Goal: Entertainment & Leisure: Consume media (video, audio)

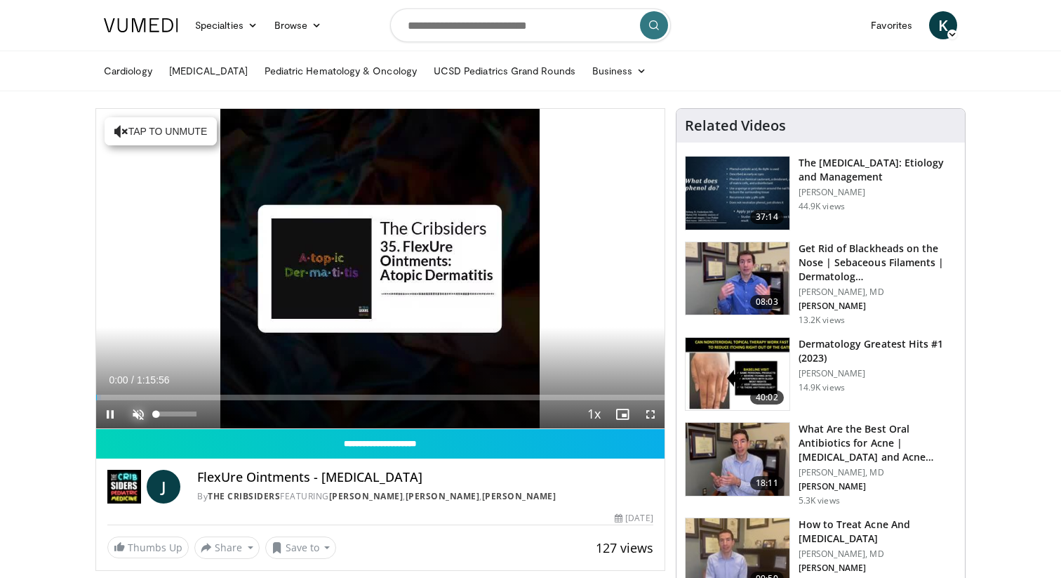
click at [137, 413] on span "Video Player" at bounding box center [138, 414] width 28 height 28
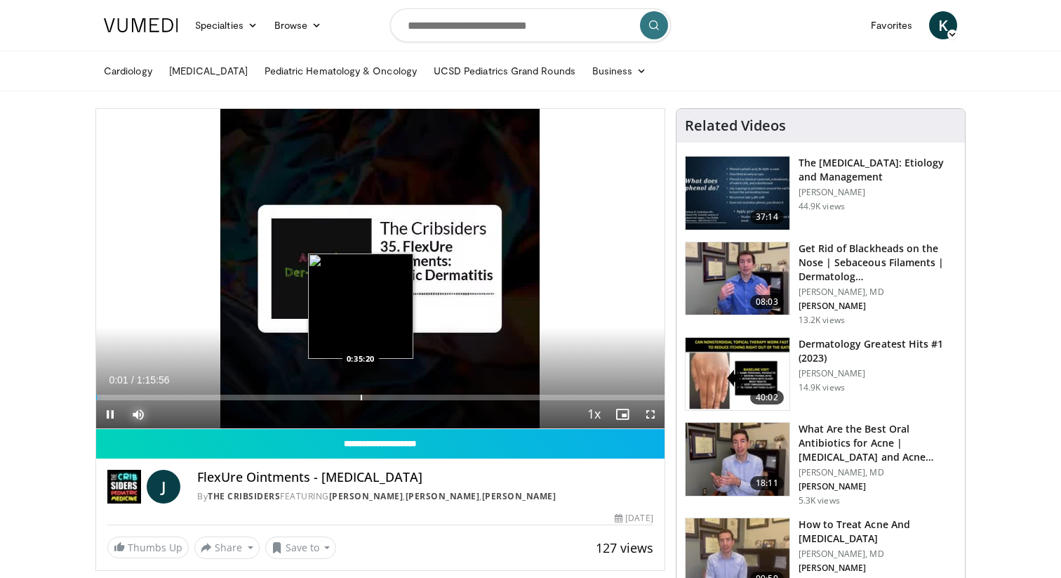
click at [360, 389] on div "Loaded : 0.88% 0:00:01 0:35:20" at bounding box center [380, 393] width 569 height 13
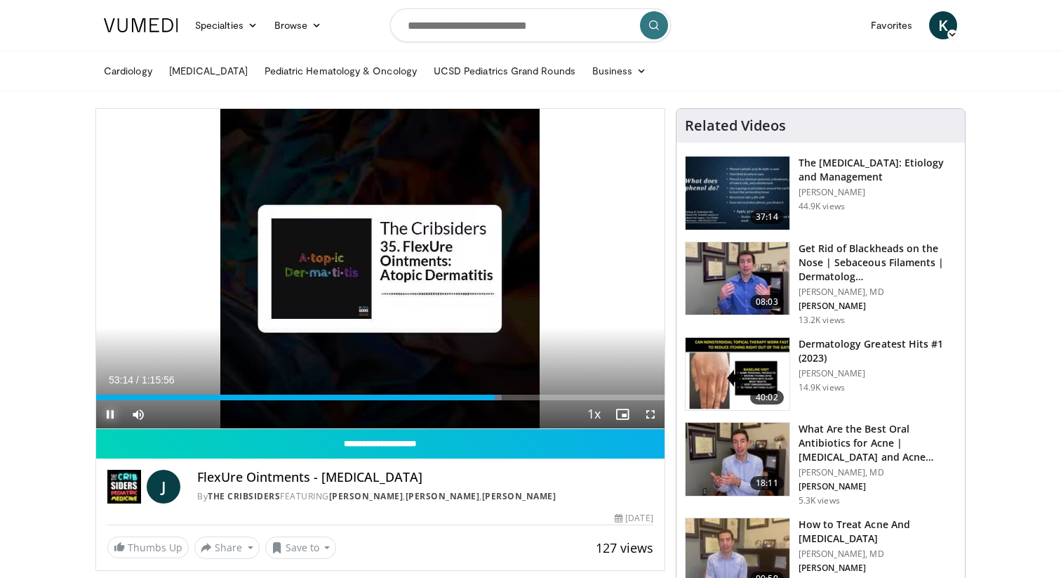
click at [109, 418] on span "Video Player" at bounding box center [110, 414] width 28 height 28
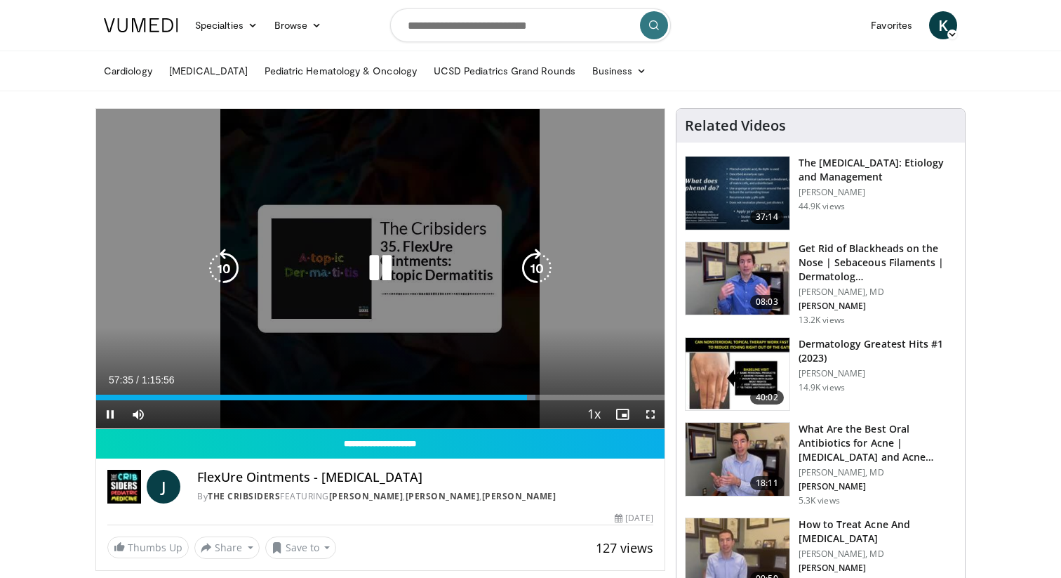
click at [391, 265] on icon "Video Player" at bounding box center [380, 268] width 39 height 39
click at [373, 336] on div "10 seconds Tap to unmute" at bounding box center [380, 268] width 569 height 319
click at [373, 270] on icon "Video Player" at bounding box center [380, 268] width 39 height 39
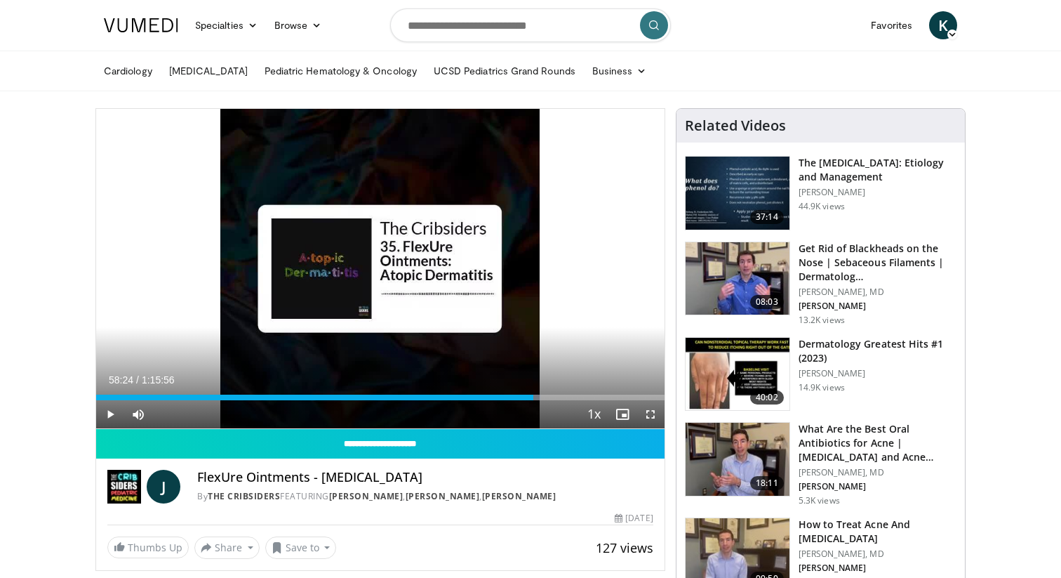
click at [373, 270] on div "10 seconds Tap to unmute" at bounding box center [380, 268] width 569 height 319
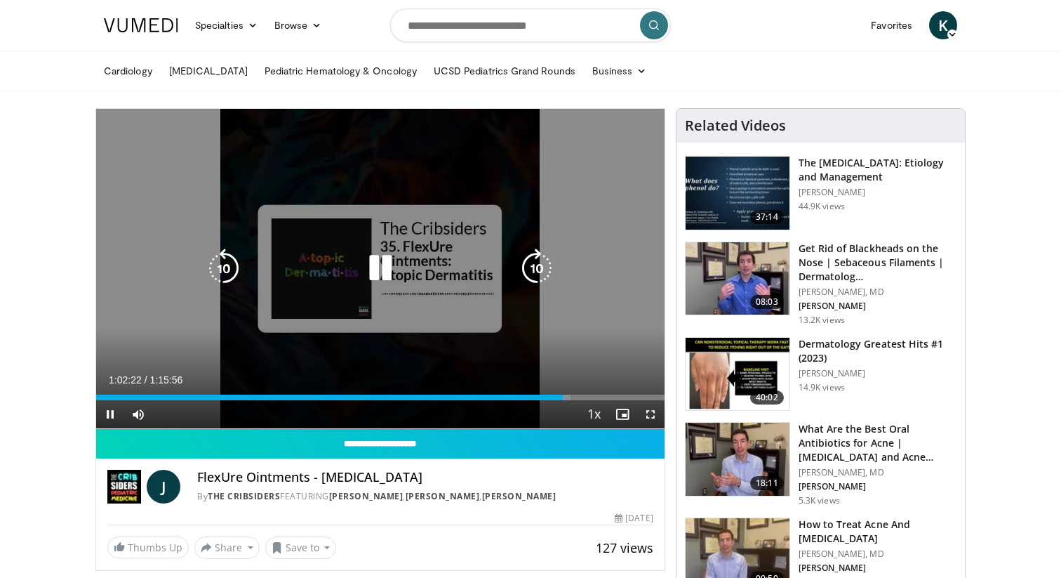
click at [381, 279] on icon "Video Player" at bounding box center [380, 268] width 39 height 39
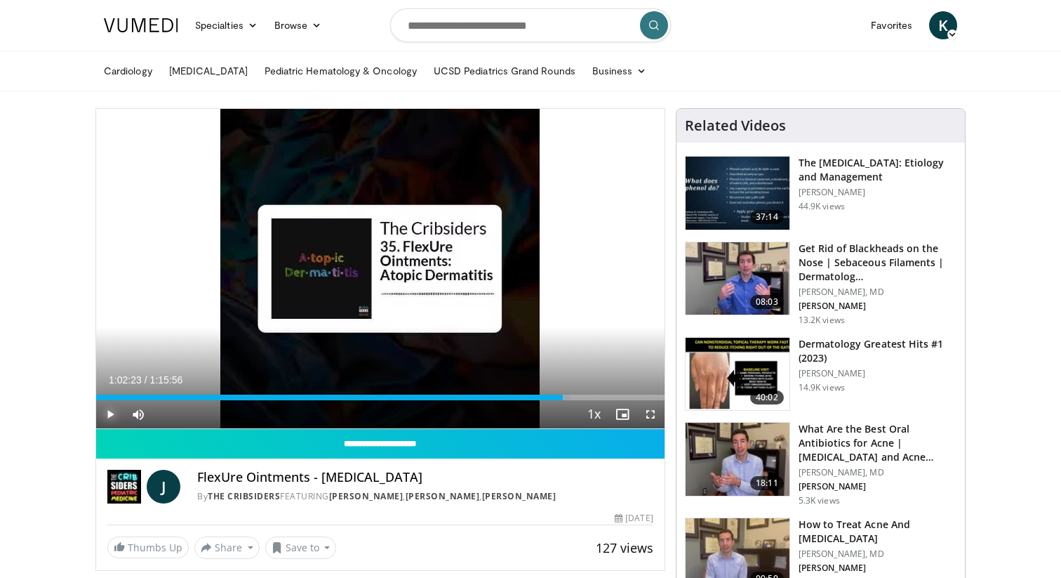
click at [111, 415] on span "Video Player" at bounding box center [110, 414] width 28 height 28
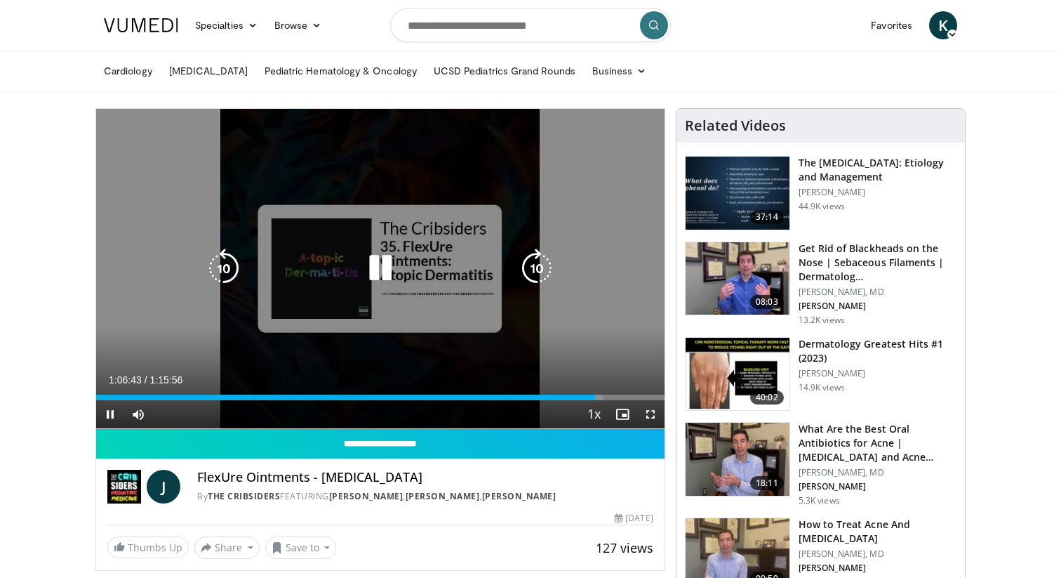
click at [383, 272] on icon "Video Player" at bounding box center [380, 268] width 39 height 39
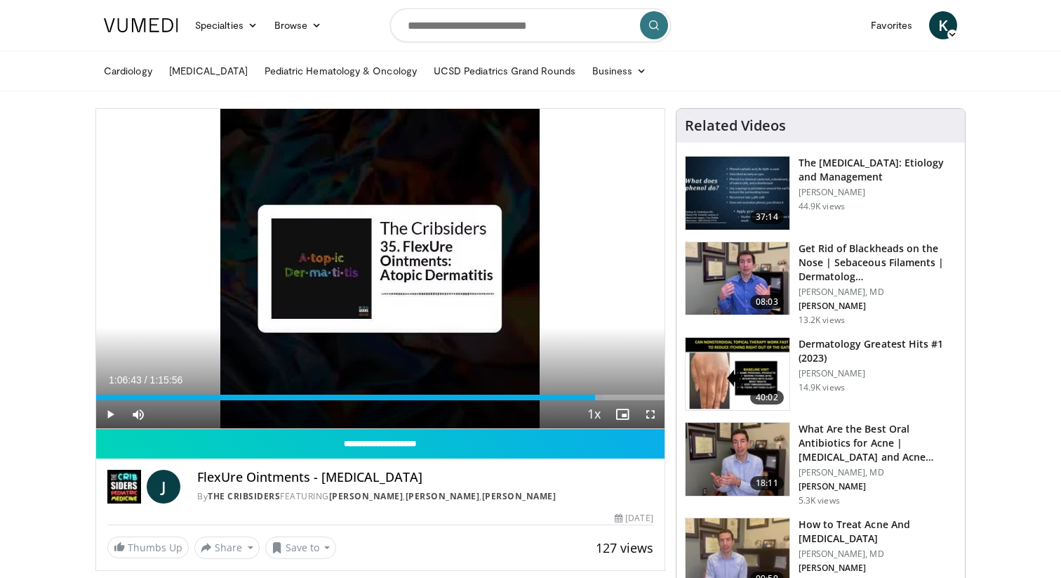
click at [383, 272] on div "10 seconds Tap to unmute" at bounding box center [380, 268] width 569 height 319
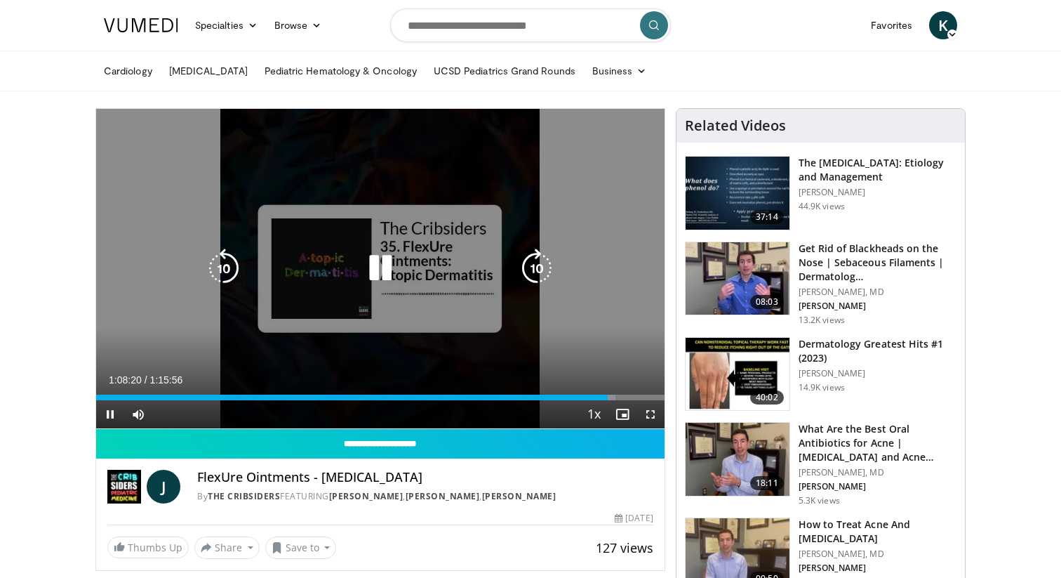
click at [388, 265] on icon "Video Player" at bounding box center [380, 268] width 39 height 39
click at [374, 270] on icon "Video Player" at bounding box center [380, 268] width 39 height 39
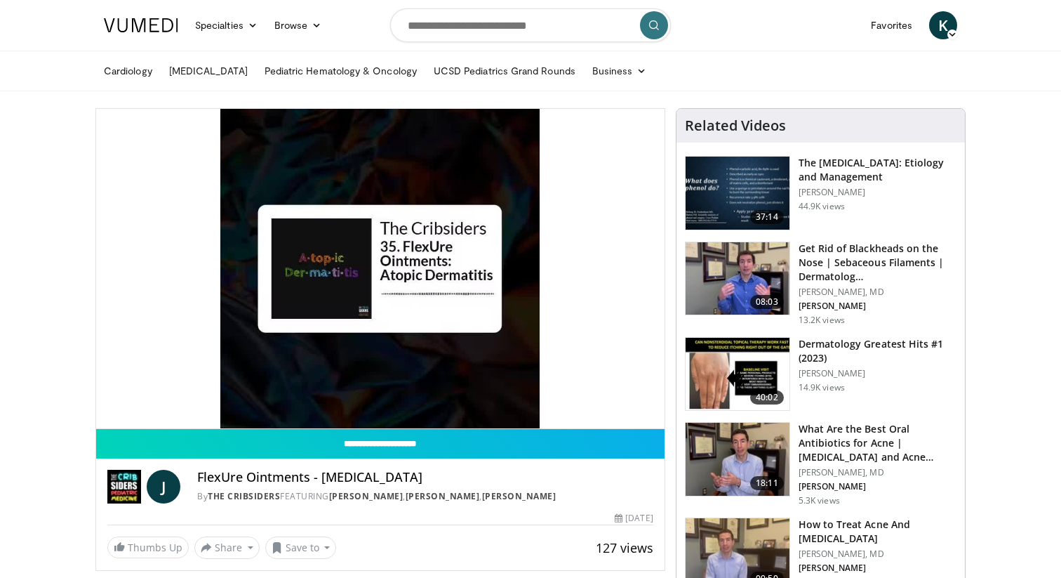
click at [374, 270] on div "10 seconds Tap to unmute" at bounding box center [380, 268] width 569 height 319
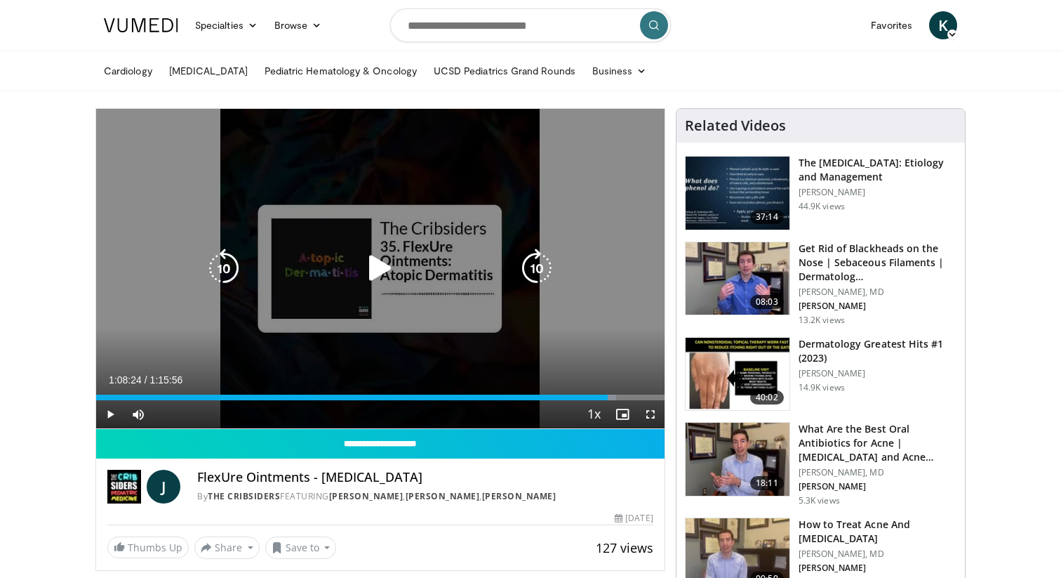
click at [364, 278] on icon "Video Player" at bounding box center [380, 268] width 39 height 39
click at [371, 256] on icon "Video Player" at bounding box center [380, 268] width 39 height 39
